Goal: Information Seeking & Learning: Learn about a topic

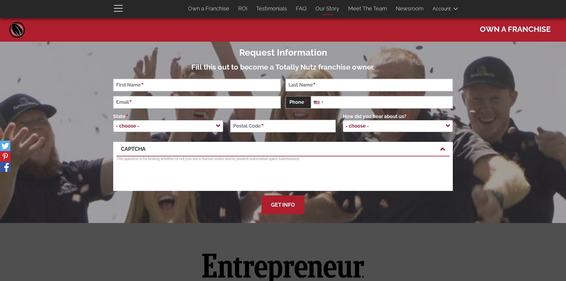
click at [331, 7] on link "Our Story" at bounding box center [327, 8] width 33 height 12
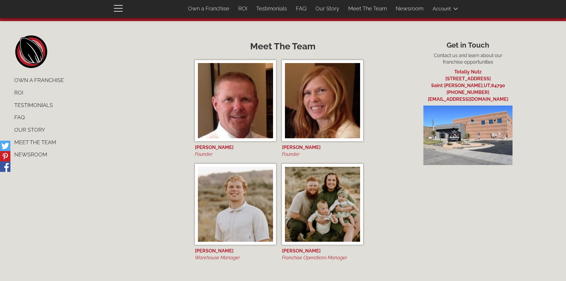
scroll to position [2461, 0]
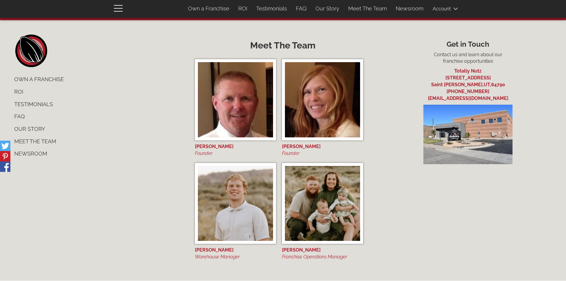
click at [455, 8] on icon at bounding box center [456, 9] width 4 height 4
click at [116, 9] on span "button" at bounding box center [120, 7] width 12 height 7
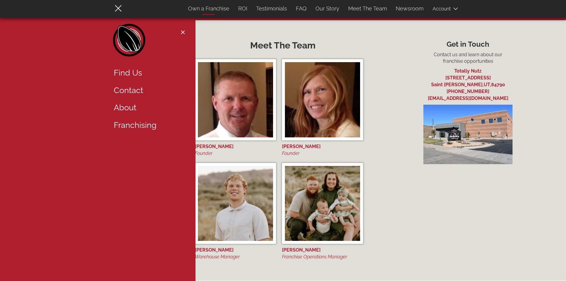
click at [217, 7] on link "Own a Franchise" at bounding box center [209, 8] width 50 height 12
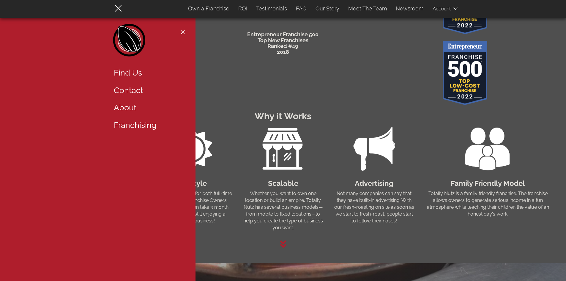
scroll to position [336, 0]
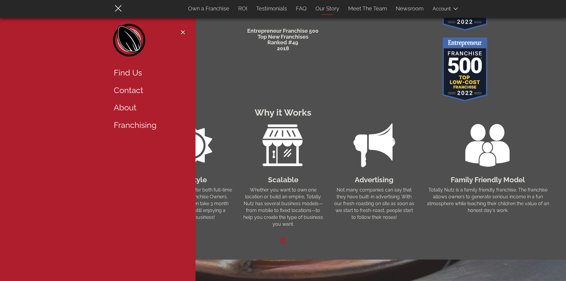
click at [326, 7] on link "Our Story" at bounding box center [327, 8] width 33 height 12
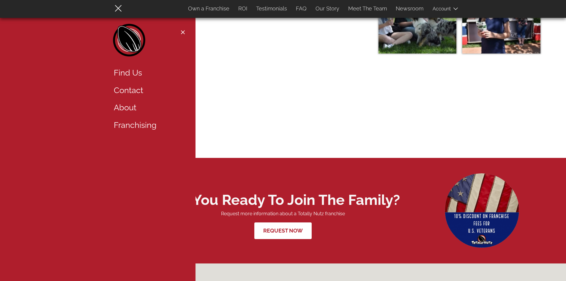
scroll to position [2104, 0]
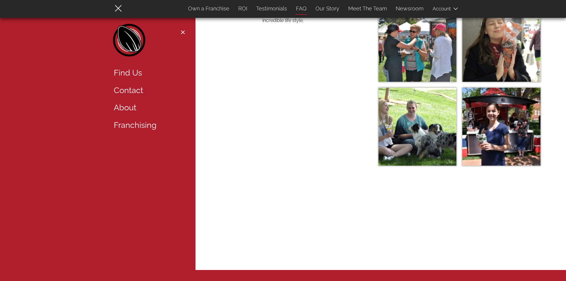
click at [301, 8] on link "FAQ" at bounding box center [302, 8] width 20 height 12
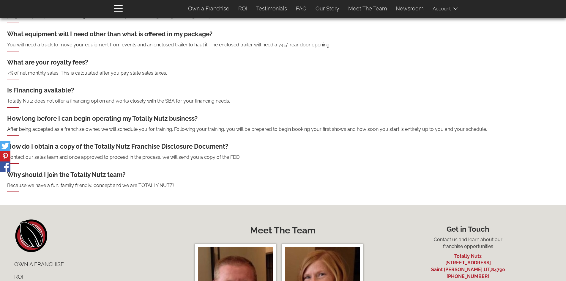
scroll to position [301, 0]
